Goal: Task Accomplishment & Management: Use online tool/utility

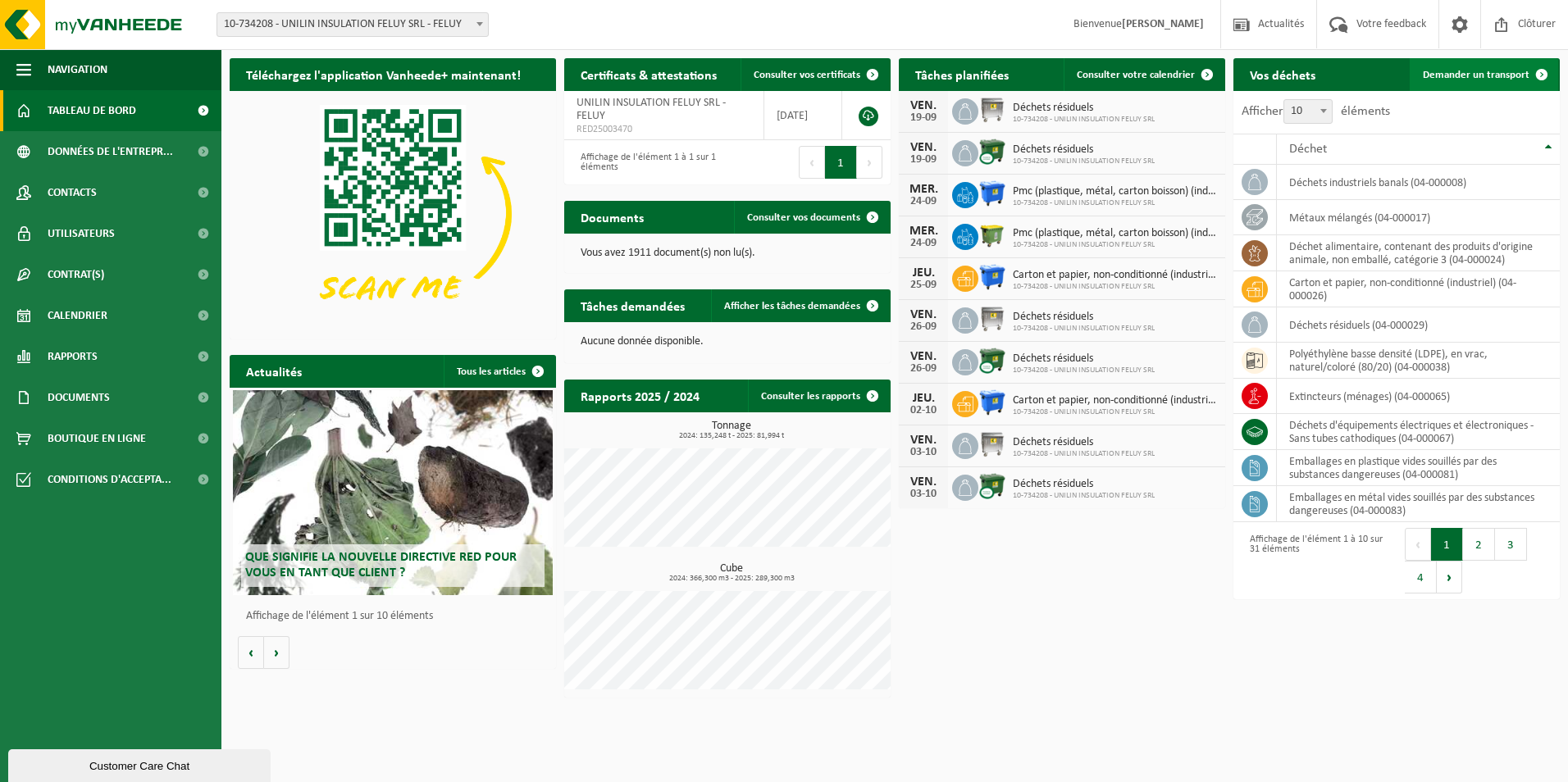
click at [1479, 82] on link "Demander un transport" at bounding box center [1484, 75] width 149 height 33
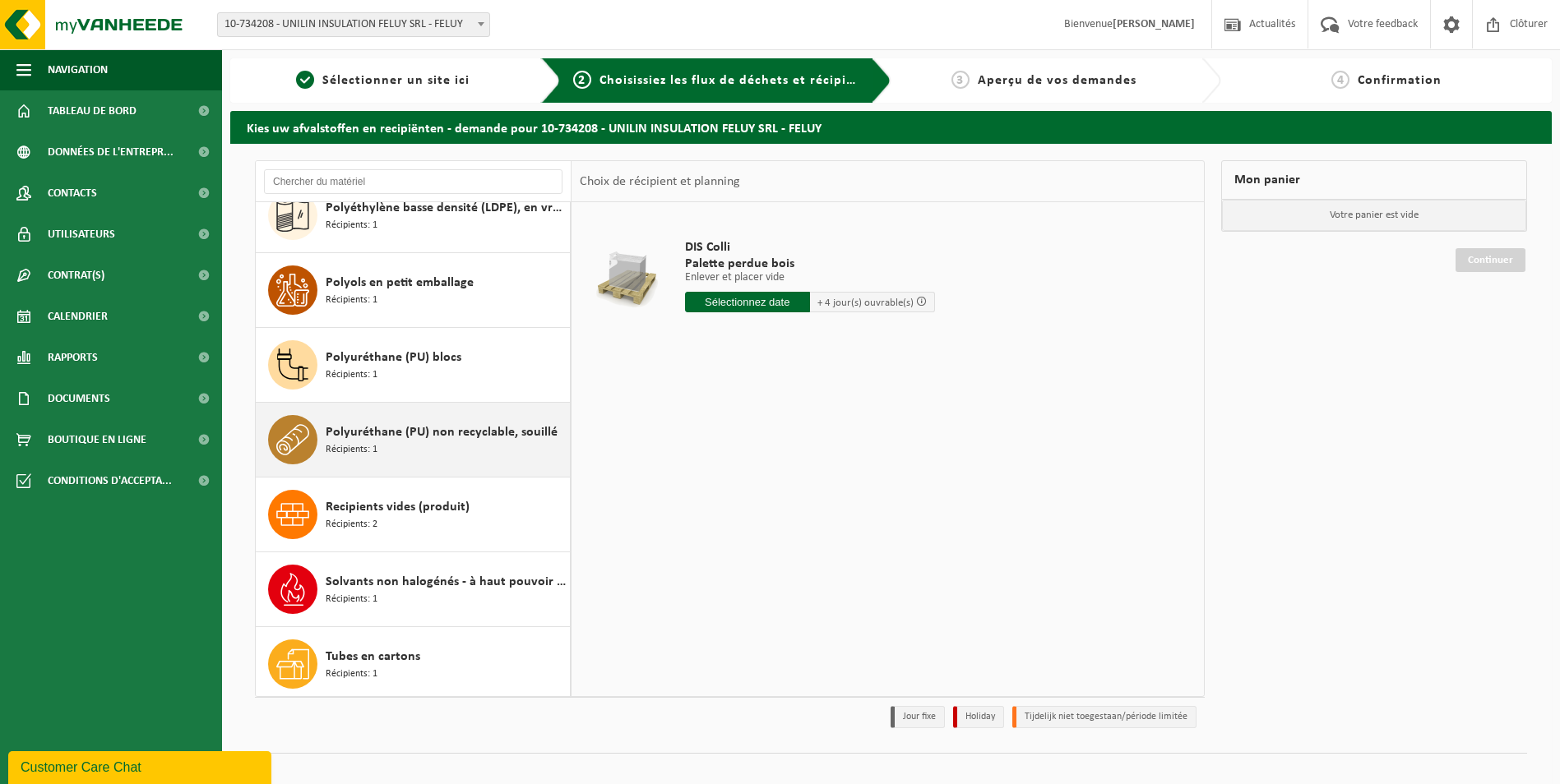
scroll to position [1749, 0]
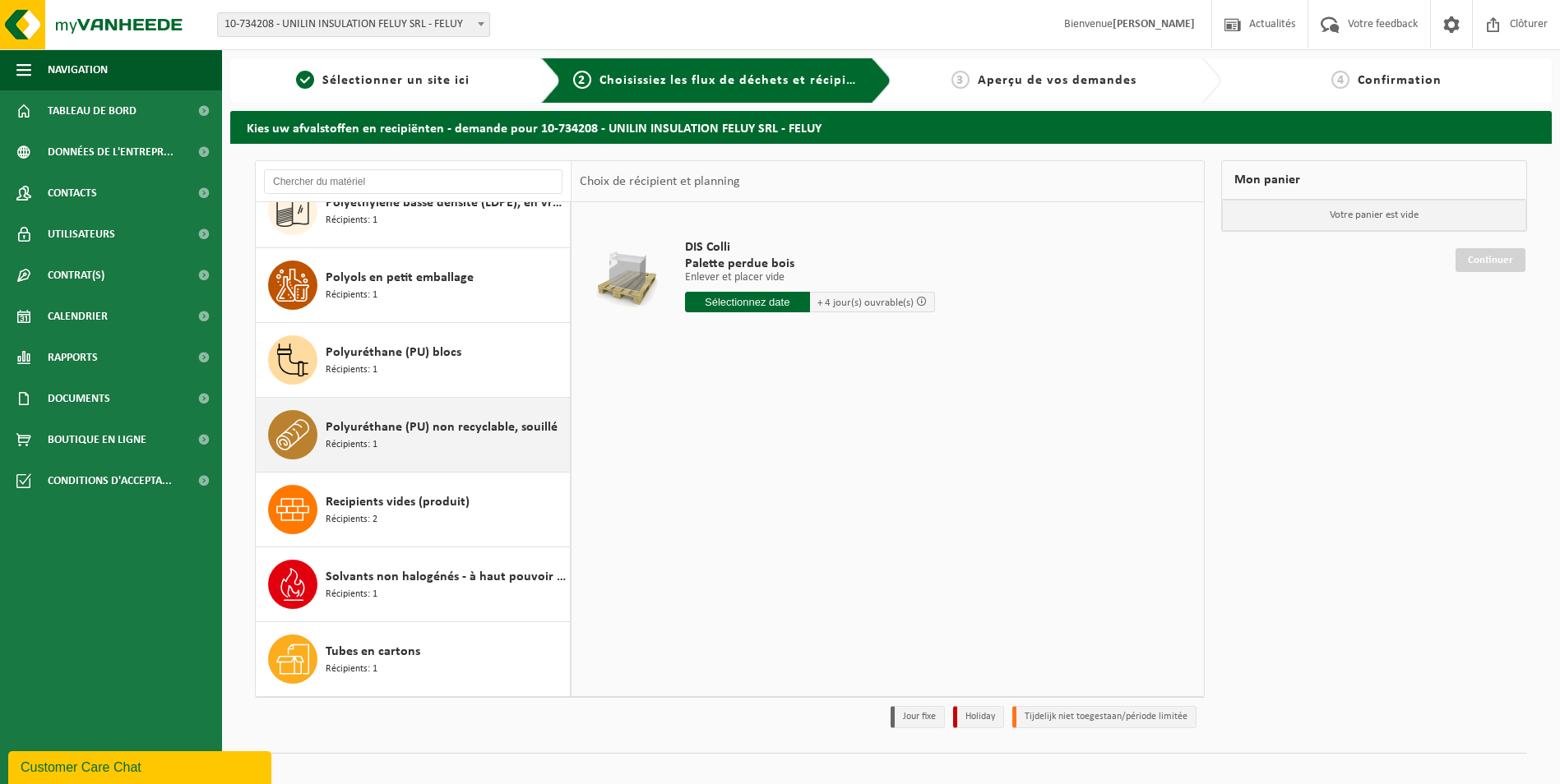
click at [401, 448] on div "Polyuréthane (PU) non recyclable, souillé Récipients: 1" at bounding box center [446, 435] width 241 height 50
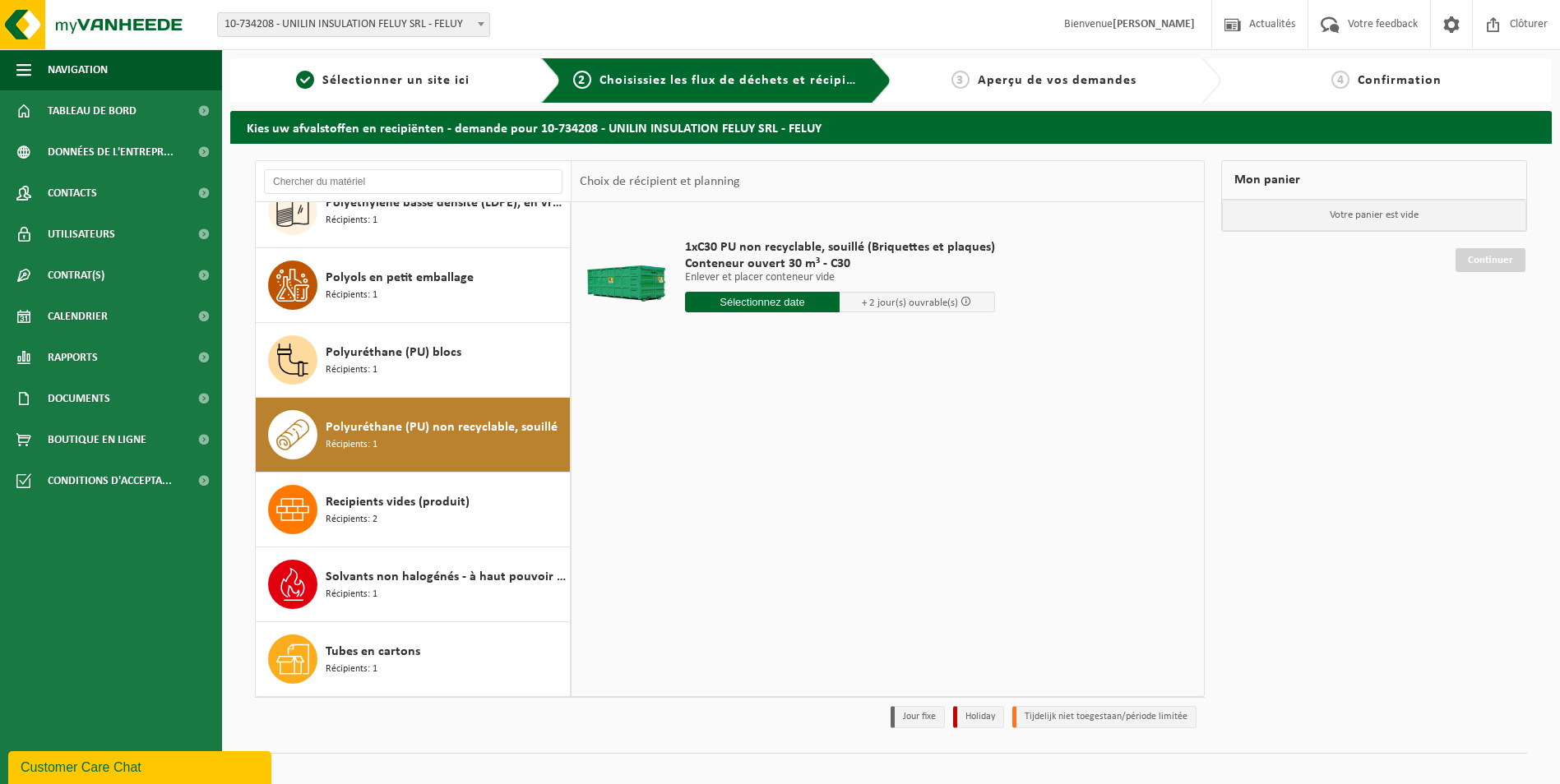
click at [756, 304] on input "text" at bounding box center [763, 302] width 155 height 21
click at [729, 476] on div "23" at bounding box center [729, 474] width 29 height 26
type input "à partir de 2025-09-23"
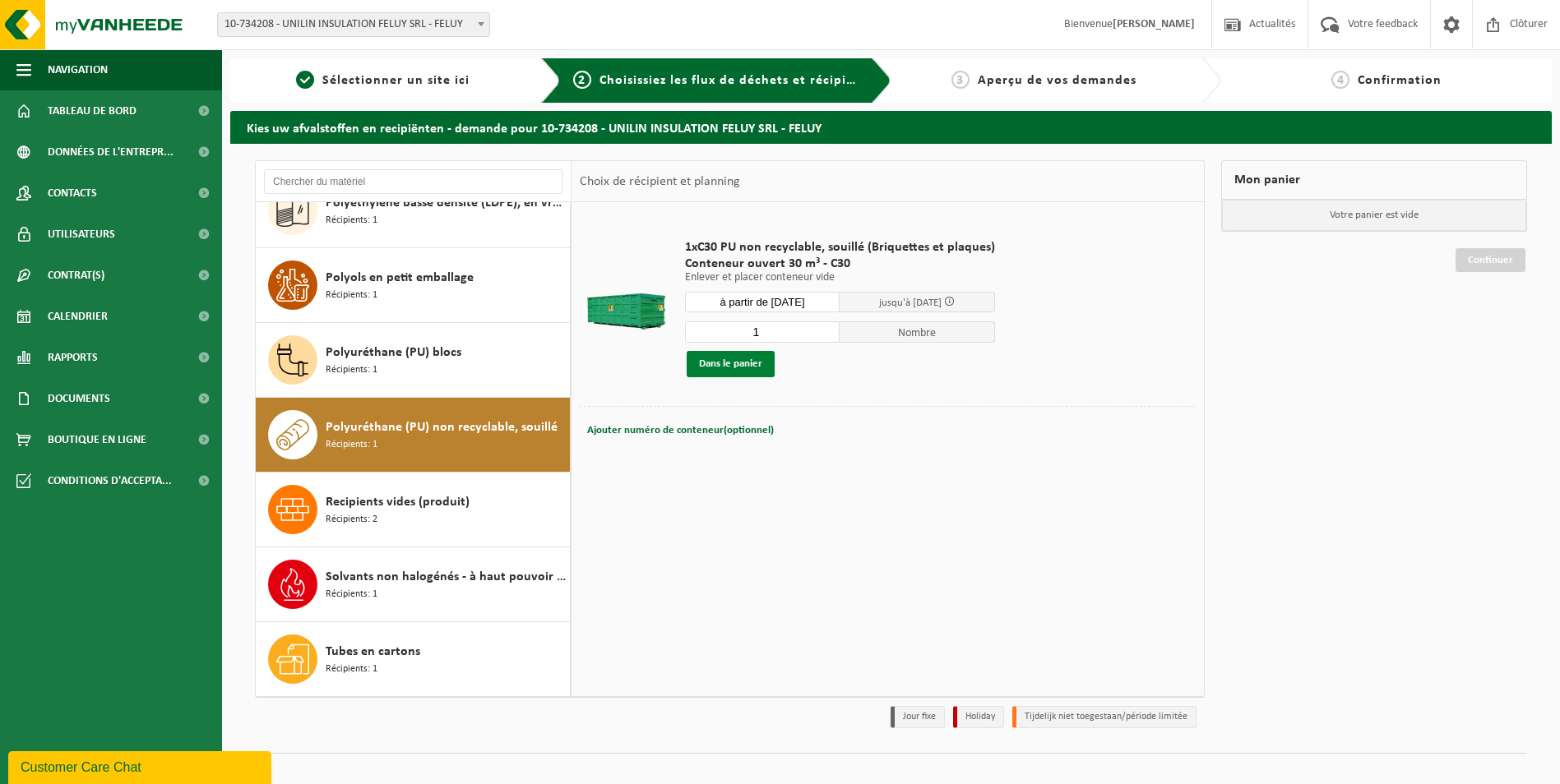
click at [738, 370] on button "Dans le panier" at bounding box center [730, 364] width 88 height 26
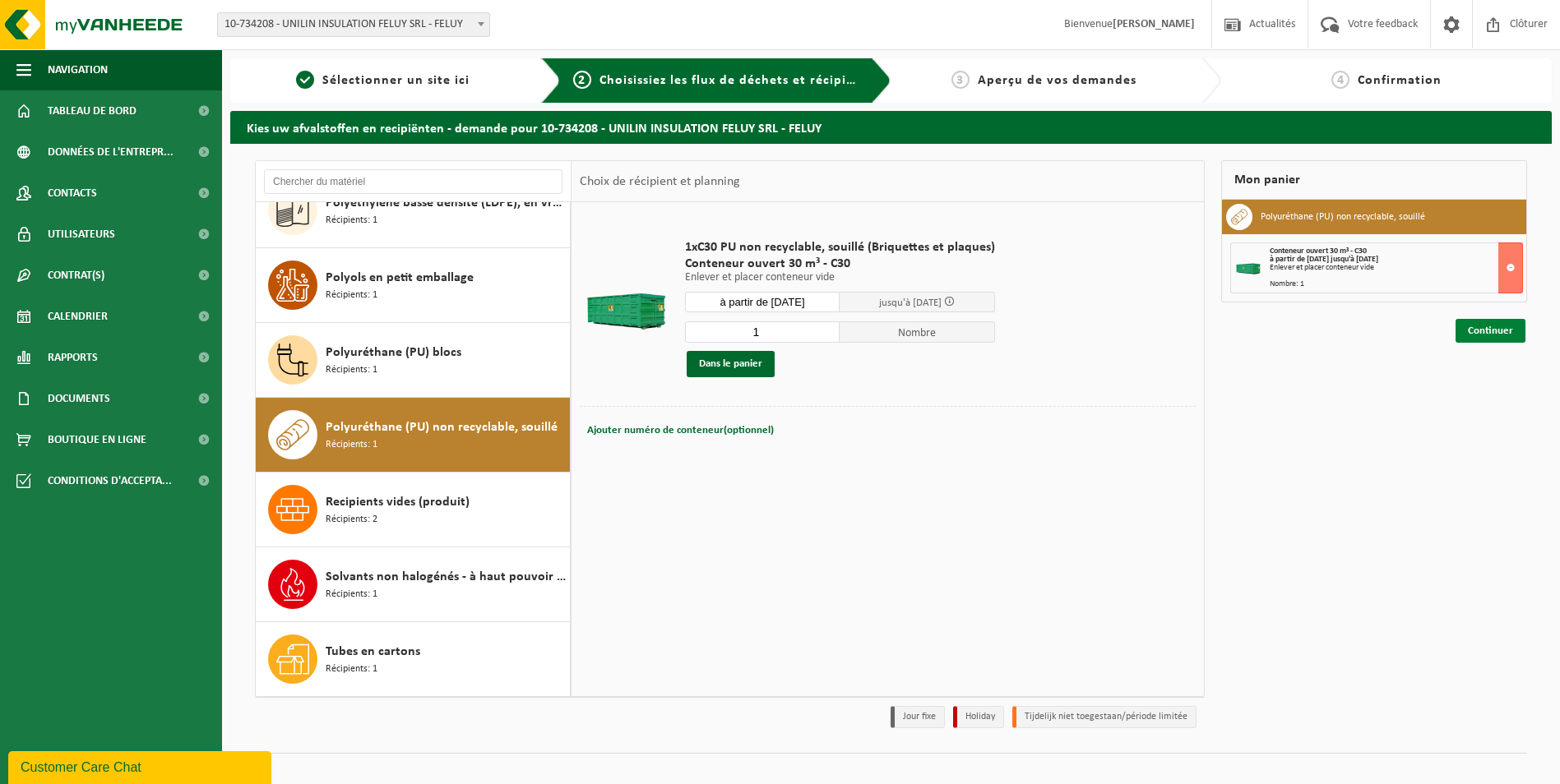
click at [1476, 329] on link "Continuer" at bounding box center [1490, 330] width 70 height 24
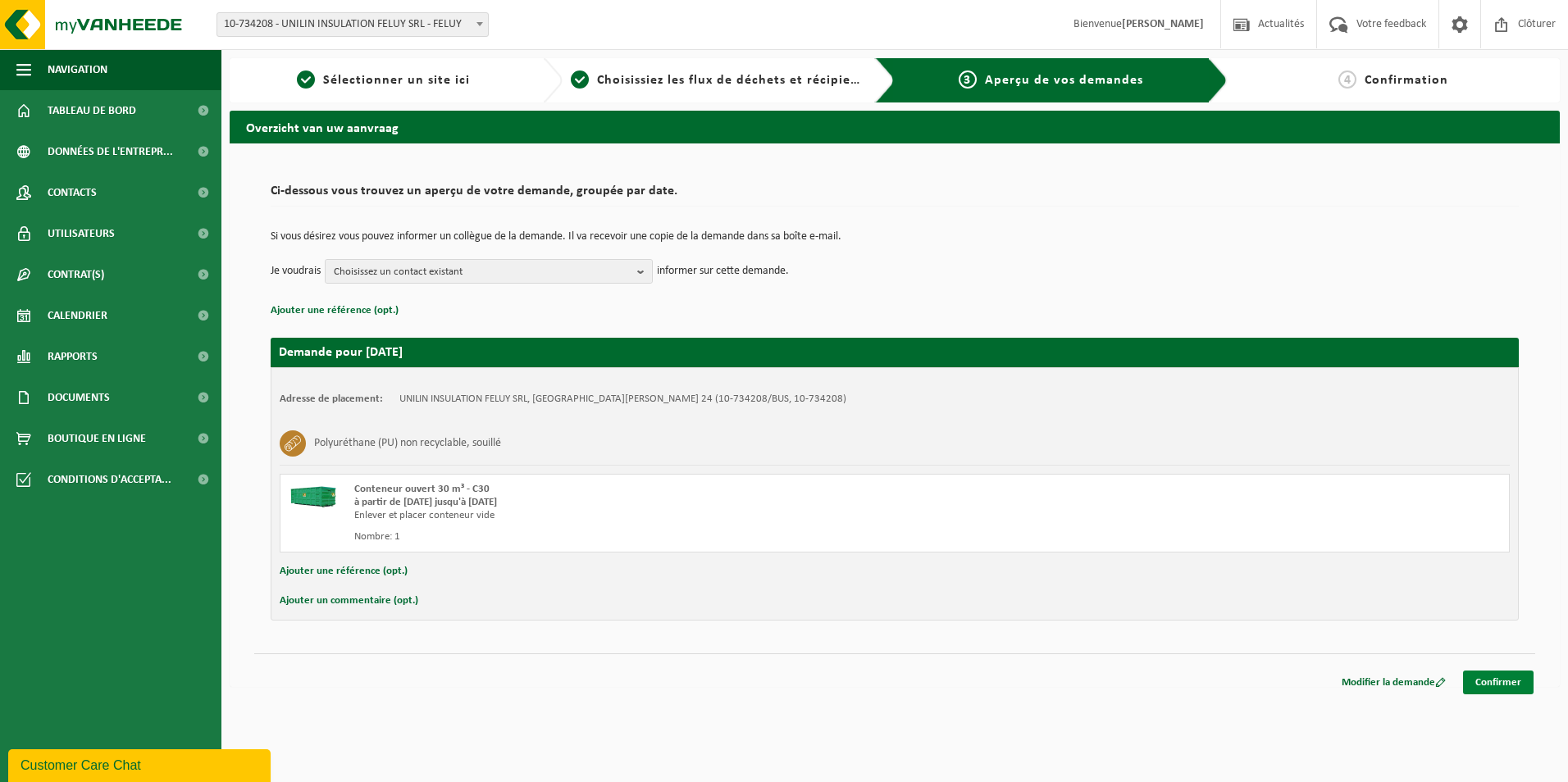
click at [1506, 682] on link "Confirmer" at bounding box center [1498, 682] width 70 height 23
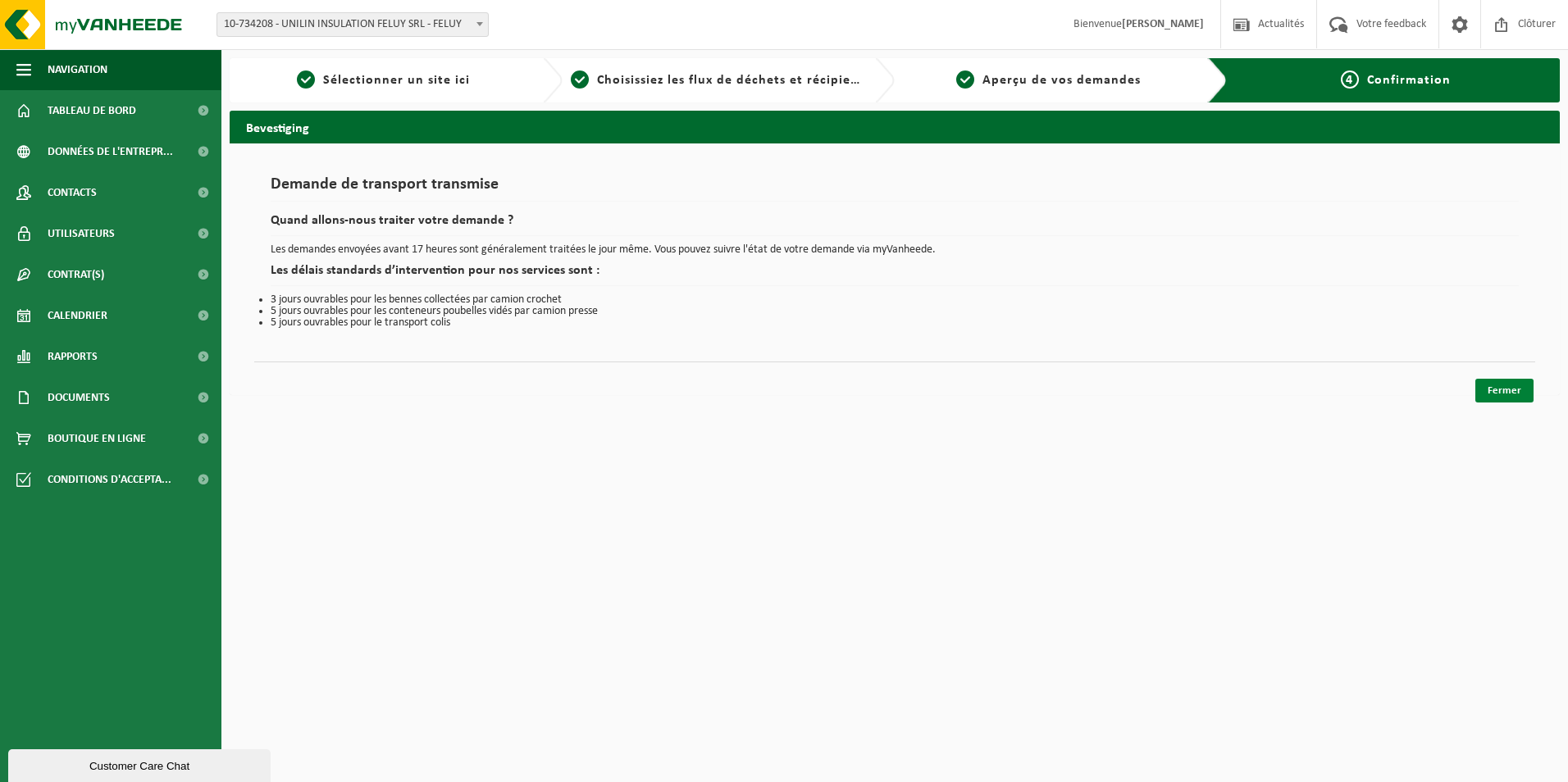
click at [1504, 389] on link "Fermer" at bounding box center [1505, 390] width 58 height 23
